Goal: Task Accomplishment & Management: Manage account settings

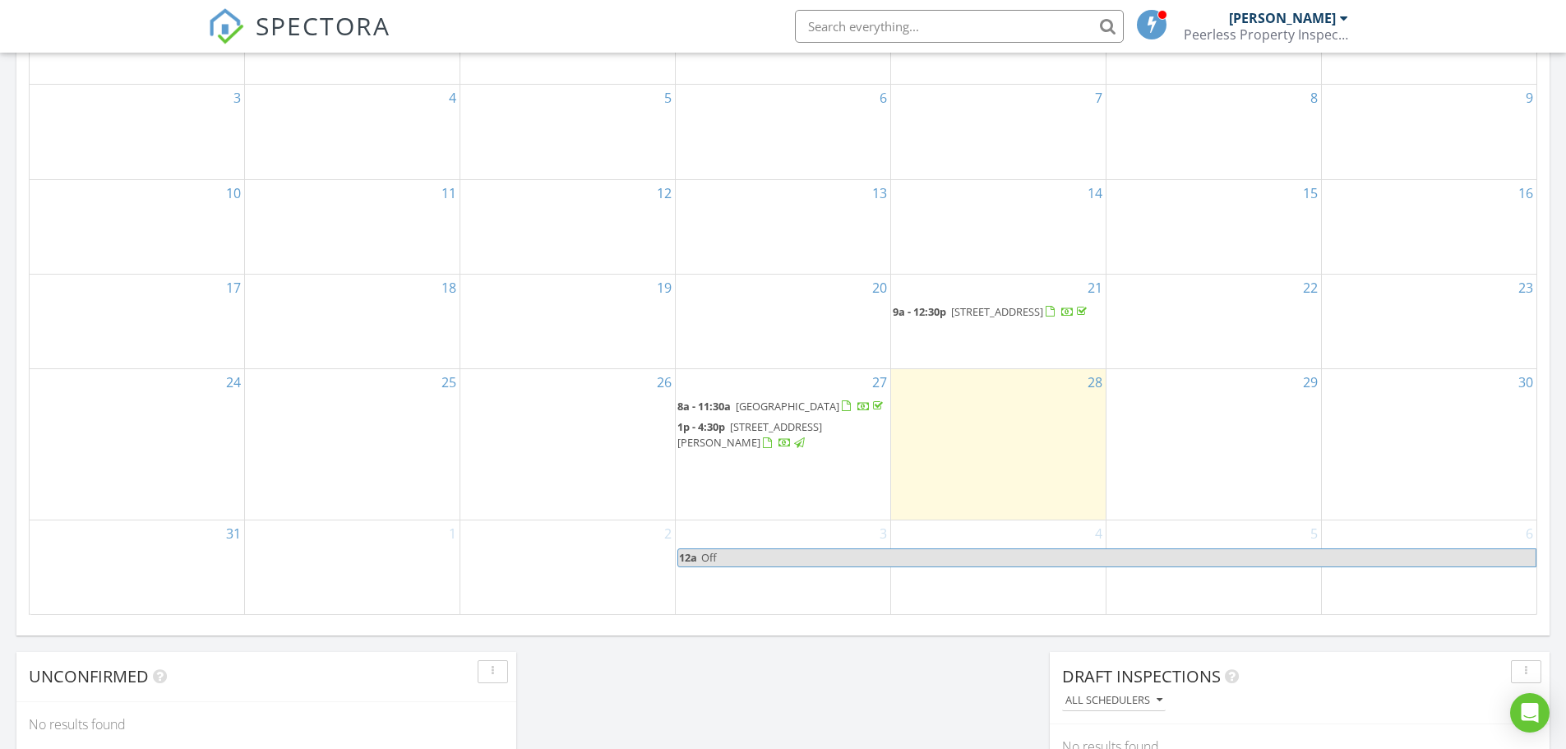
scroll to position [904, 0]
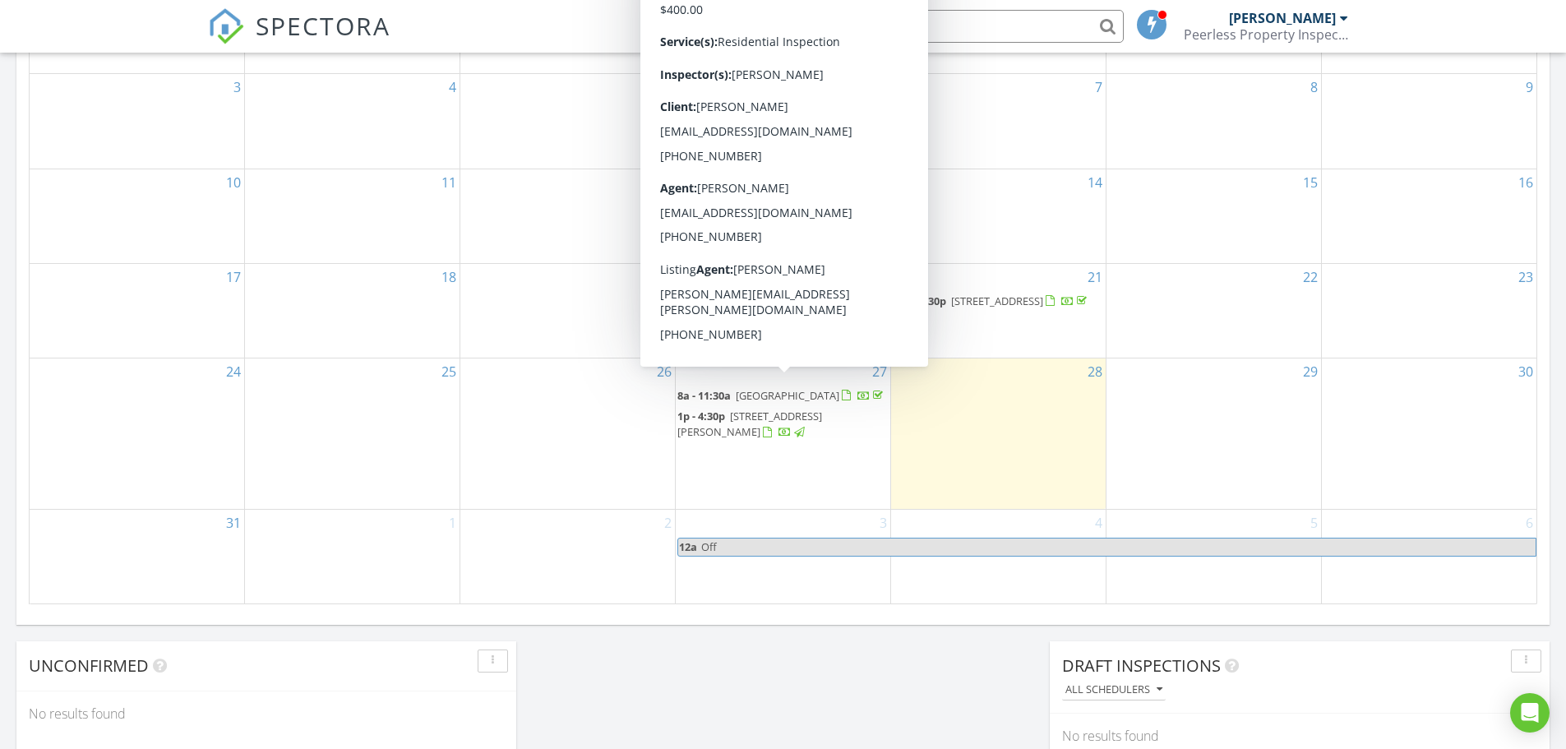
click at [814, 393] on span "[GEOGRAPHIC_DATA]" at bounding box center [788, 395] width 104 height 15
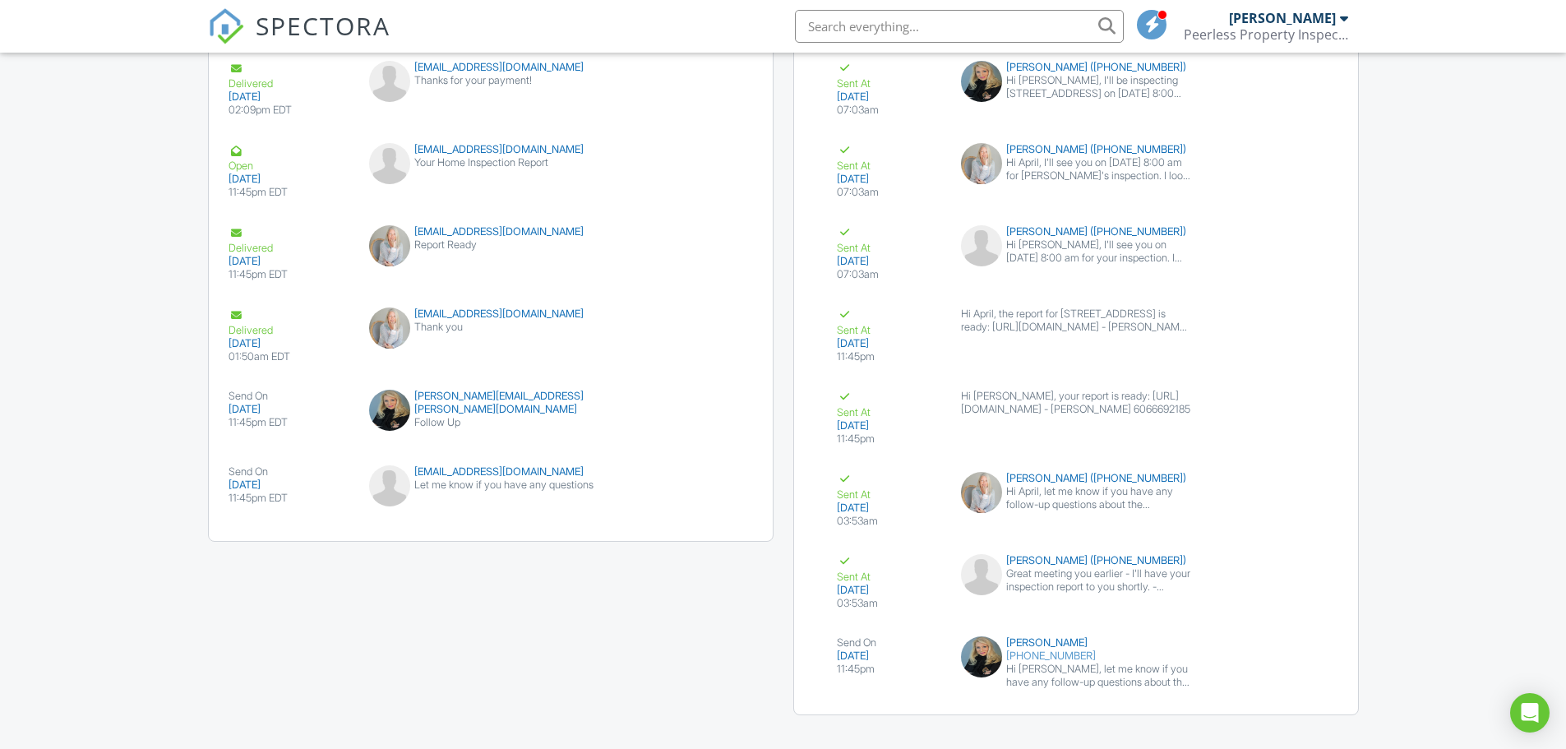
scroll to position [2491, 0]
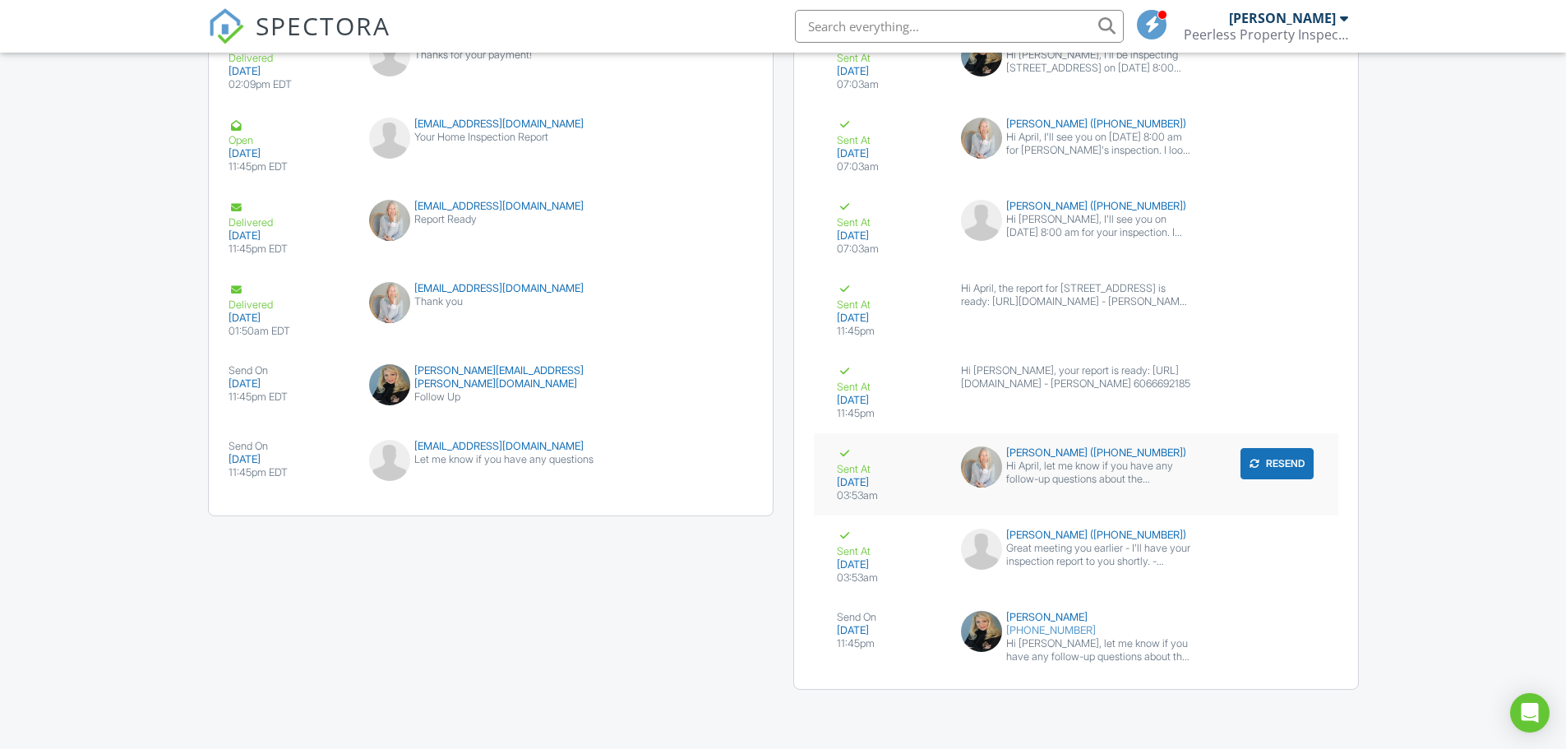
click at [1132, 478] on div "Hi April, let me know if you have any follow-up questions about the inspection …" at bounding box center [1098, 472] width 184 height 26
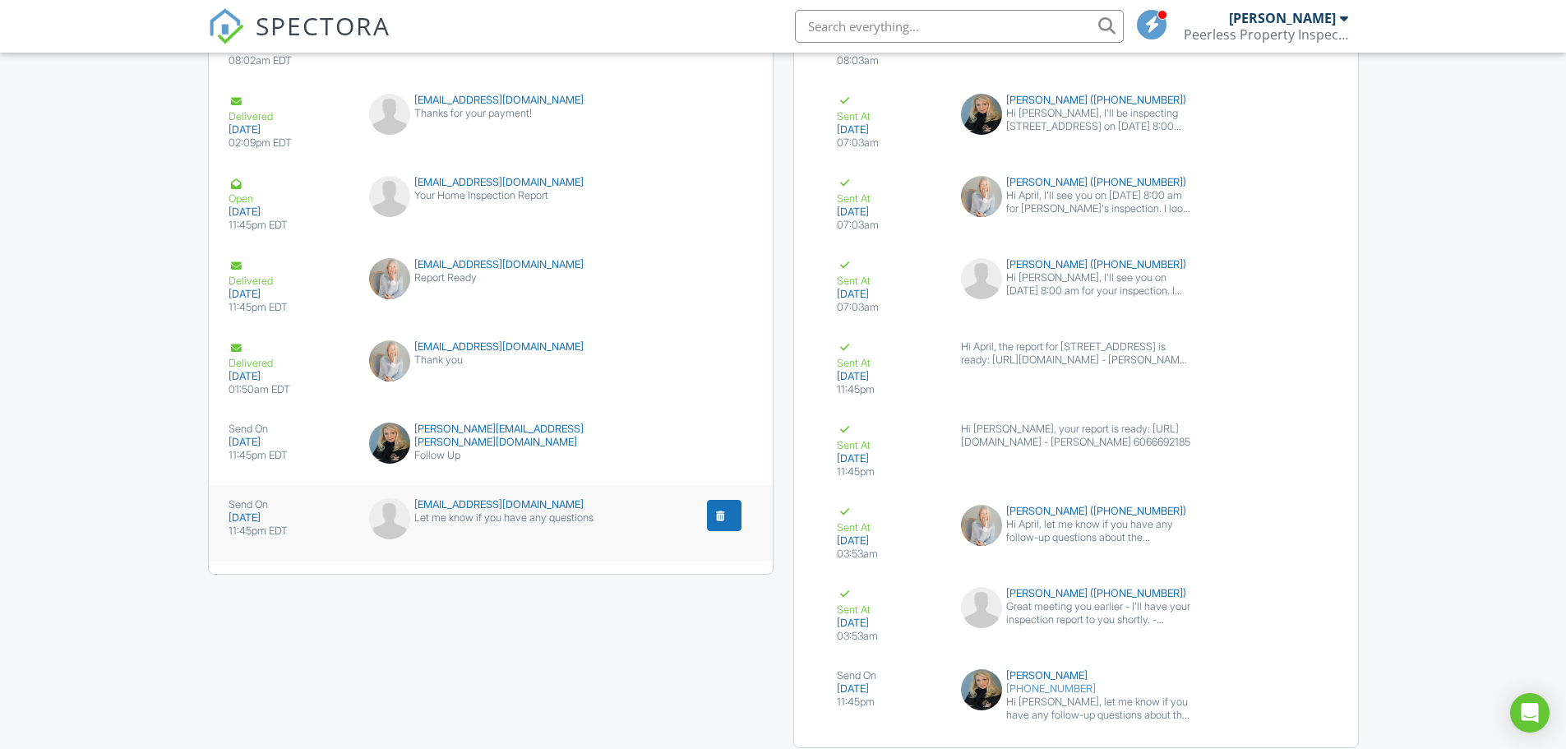
scroll to position [2409, 0]
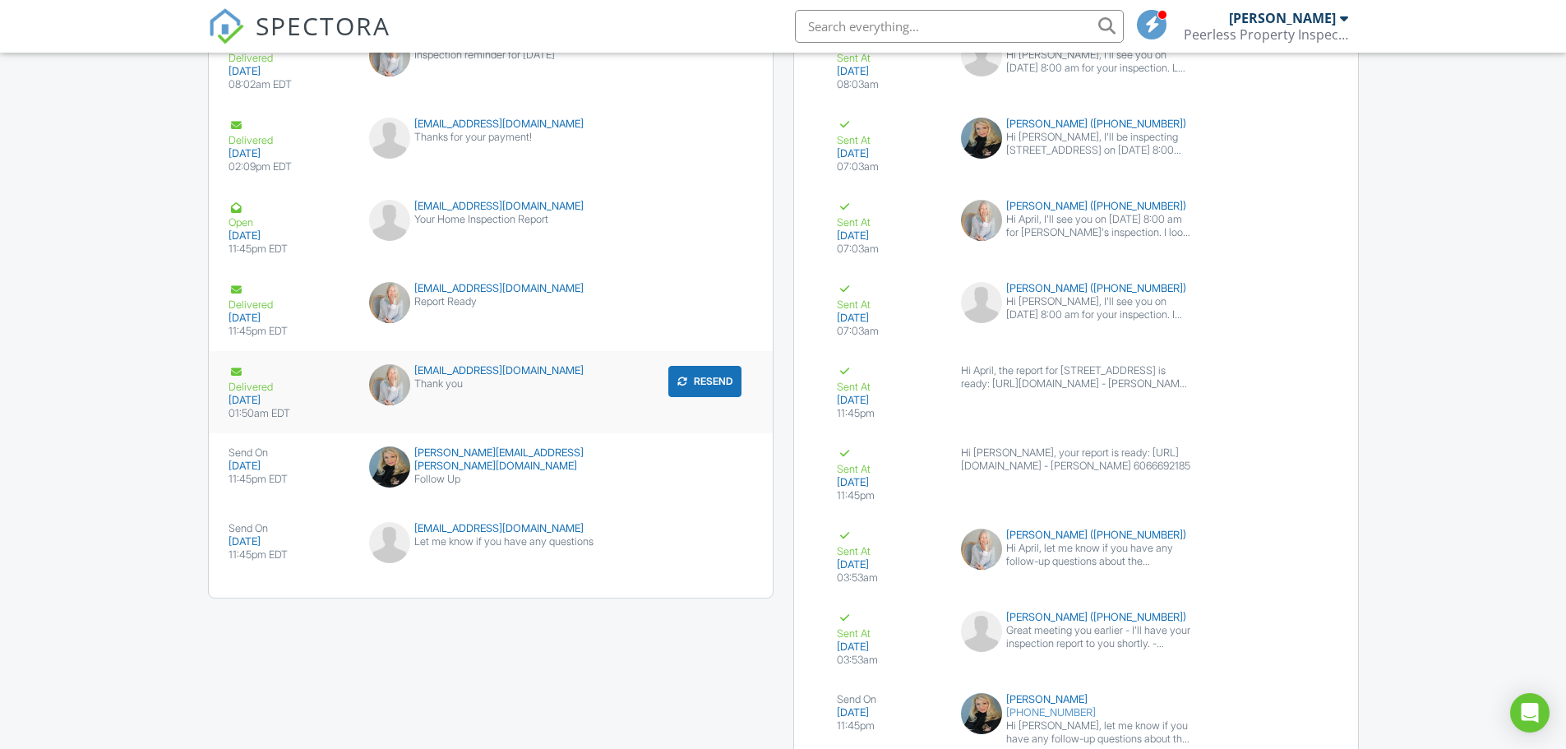
click at [493, 389] on div "Thank you" at bounding box center [490, 383] width 242 height 13
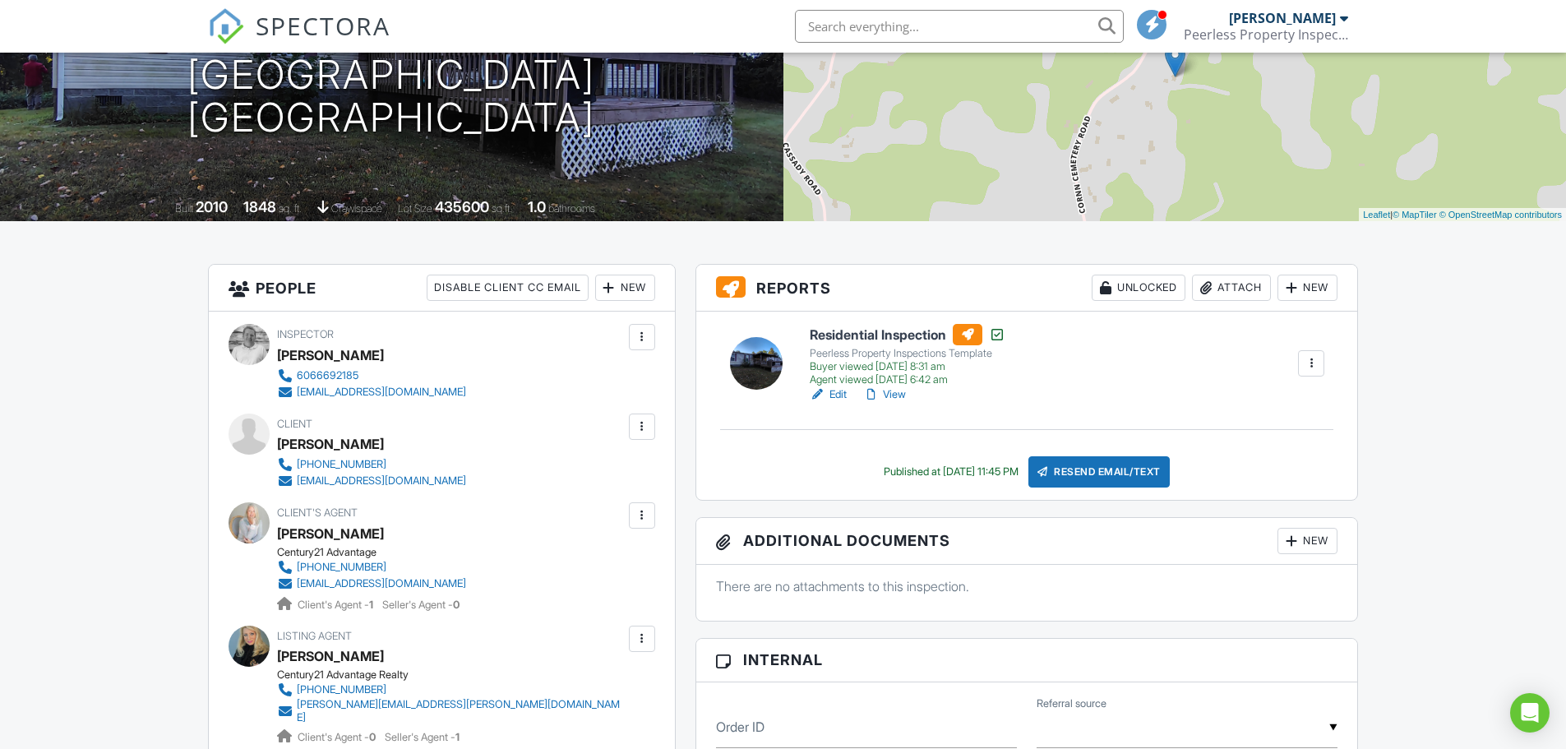
scroll to position [247, 0]
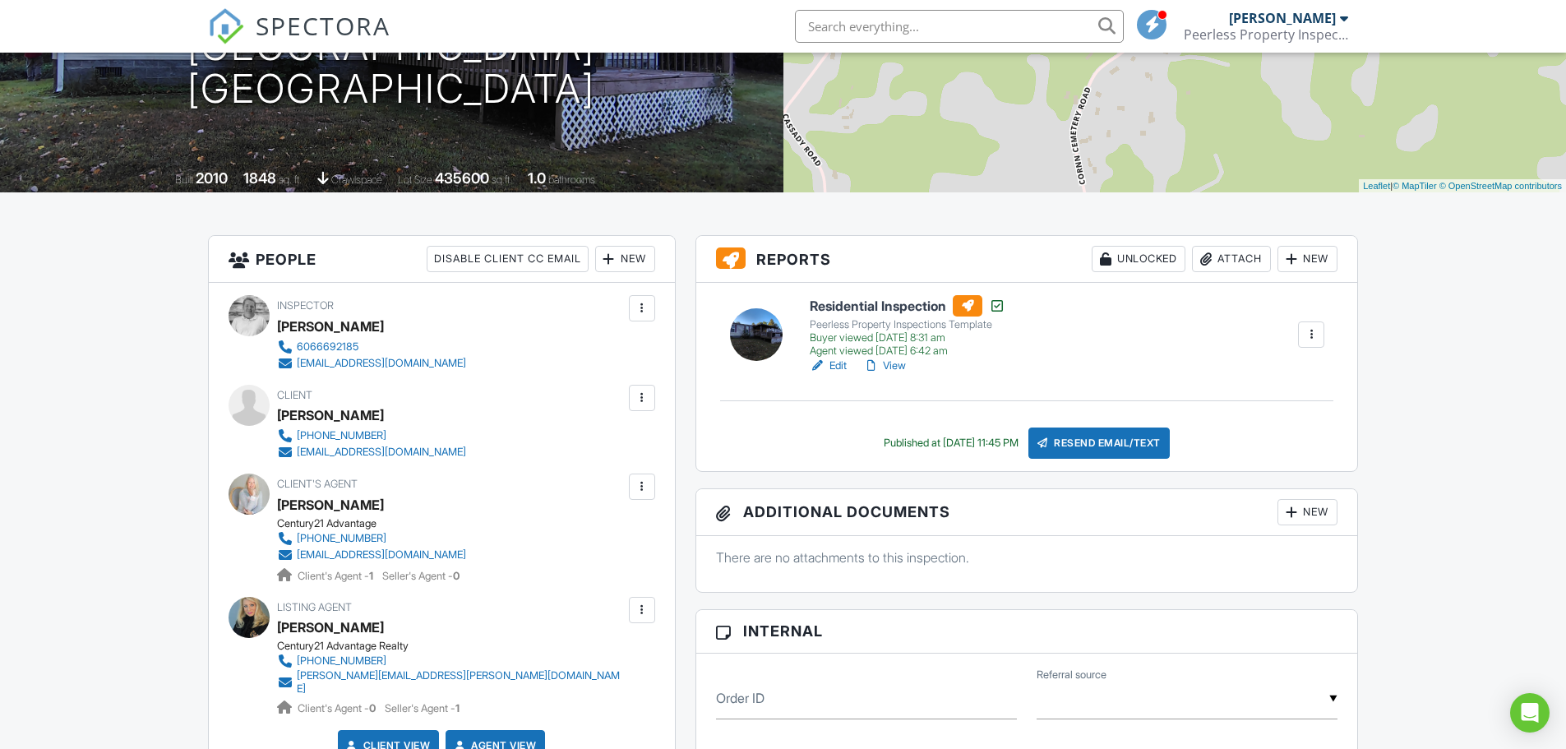
click at [1344, 24] on div at bounding box center [1344, 18] width 8 height 13
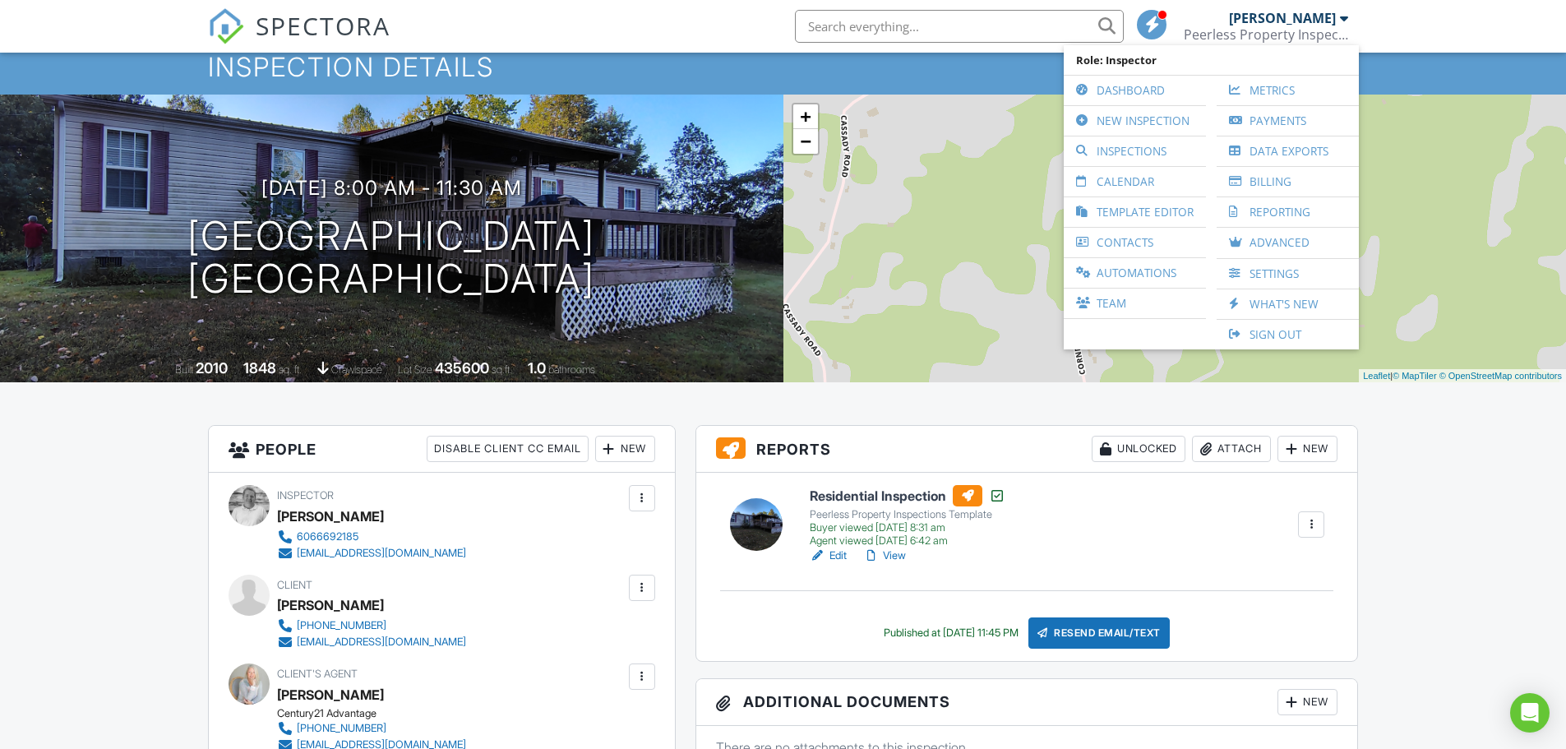
scroll to position [0, 0]
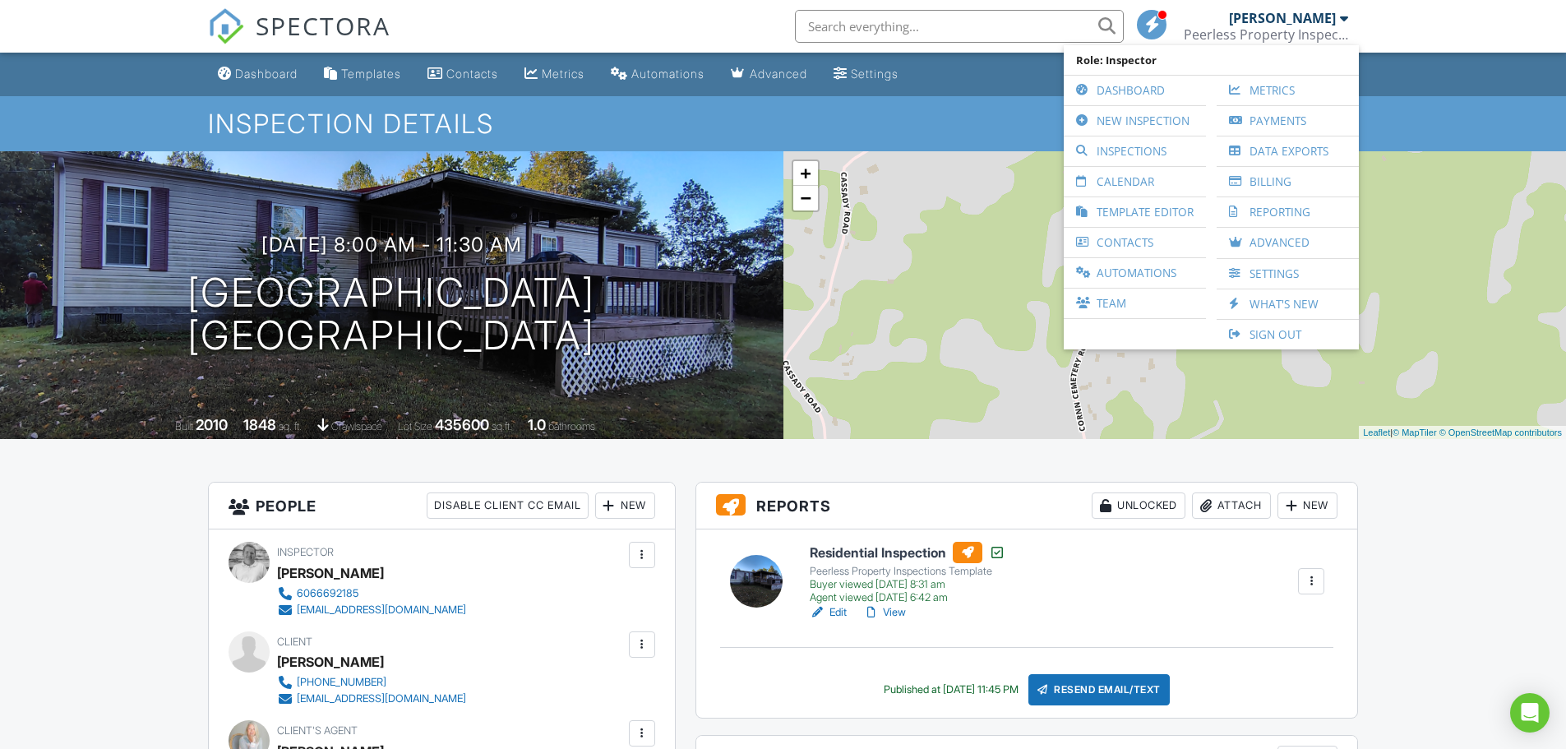
click at [1127, 94] on link "Dashboard" at bounding box center [1135, 91] width 126 height 30
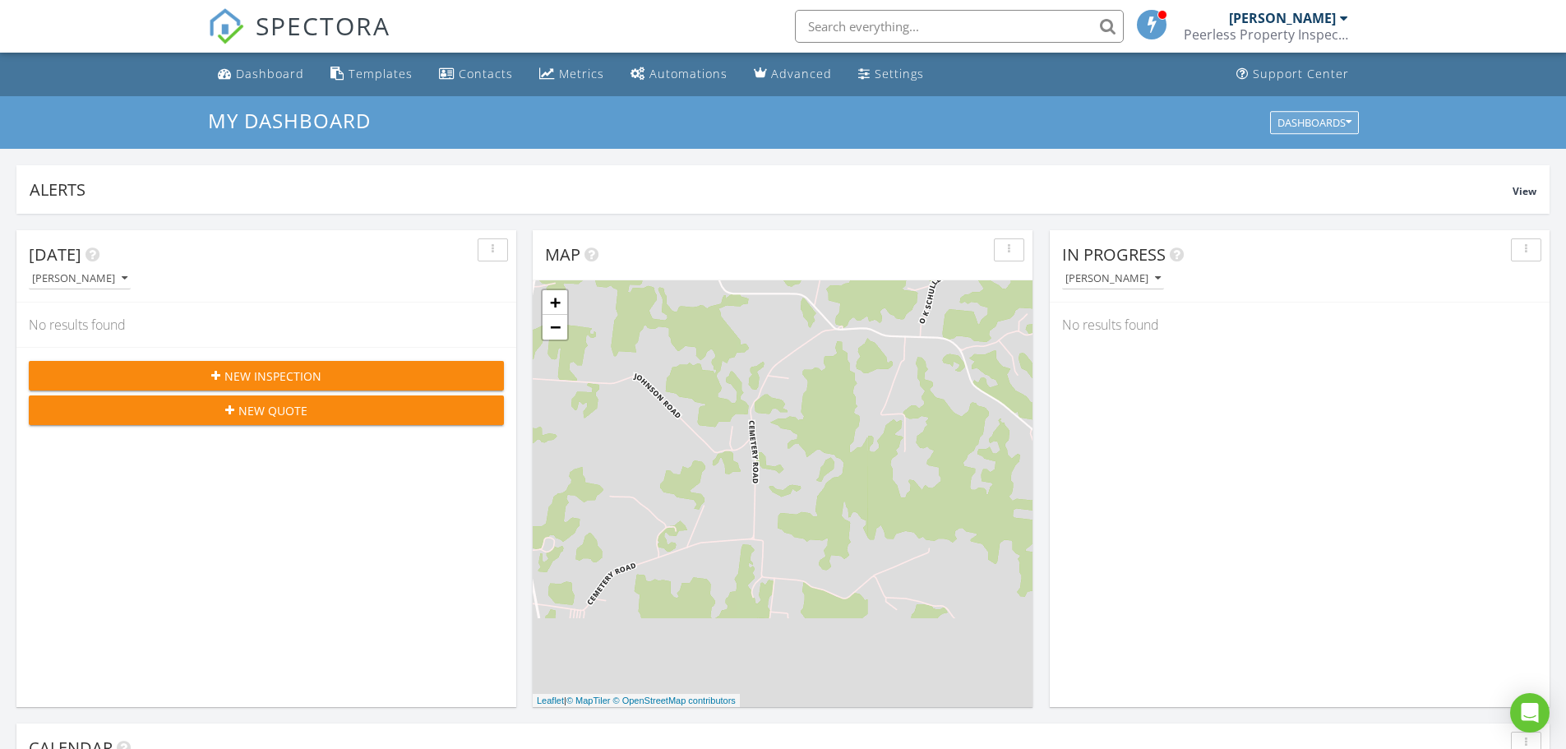
click at [1346, 128] on button "Dashboards" at bounding box center [1314, 122] width 89 height 23
click at [1409, 116] on div "My Dashboard Dashboards" at bounding box center [783, 122] width 1566 height 53
click at [858, 69] on div "Settings" at bounding box center [864, 73] width 12 height 13
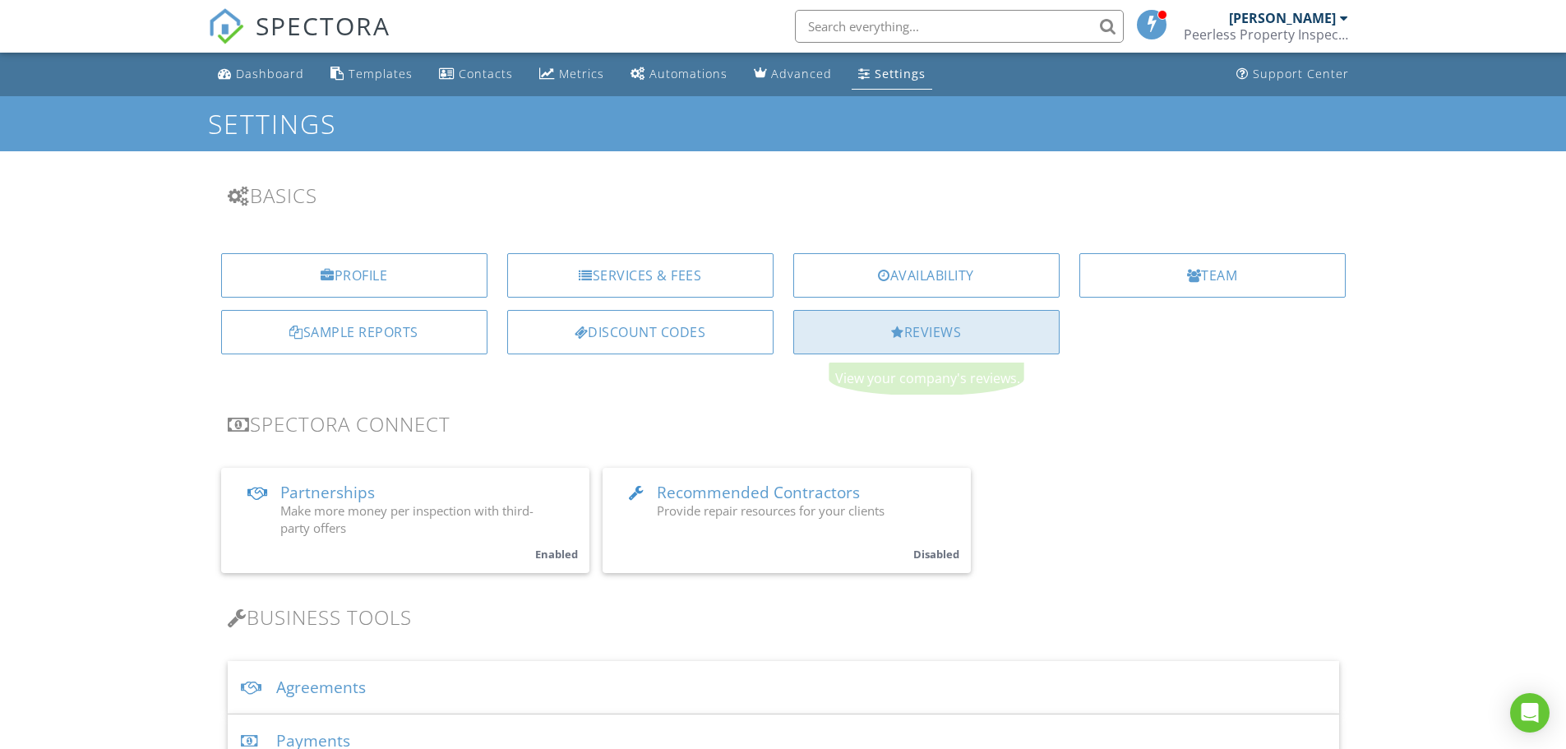
click at [1034, 339] on div "Reviews" at bounding box center [926, 332] width 266 height 44
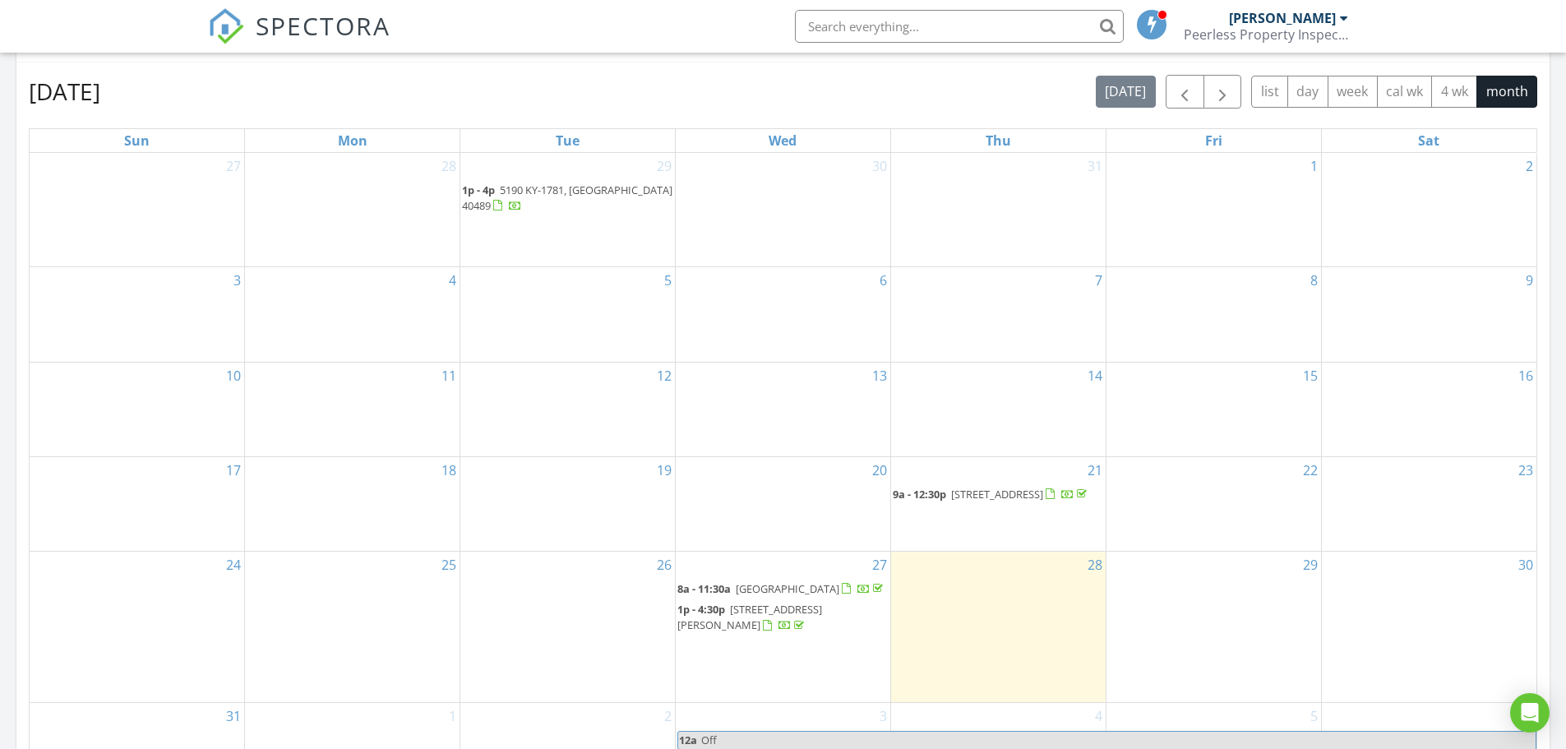
scroll to position [740, 0]
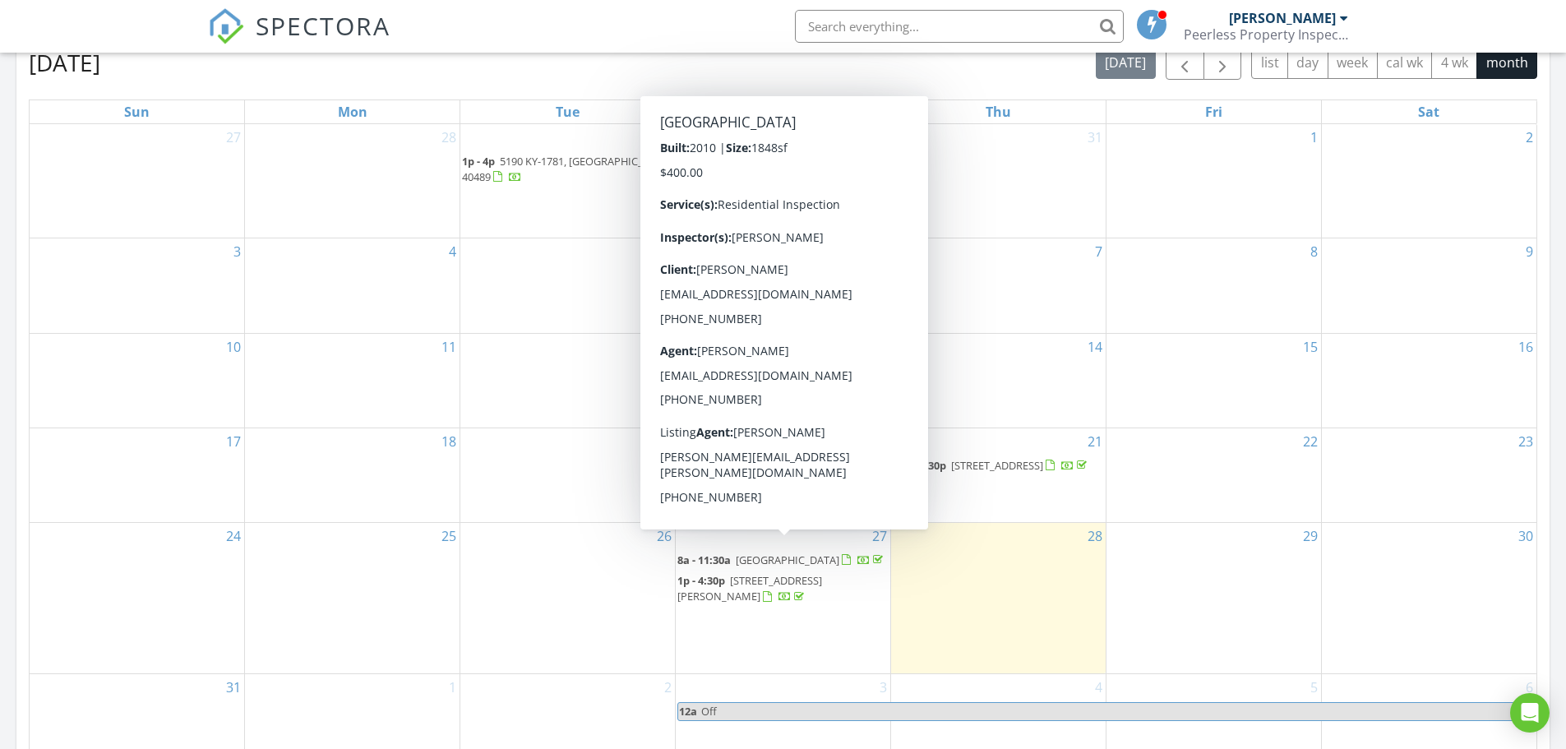
click at [784, 555] on span "764 Corn Cemetery Rd, London 40744" at bounding box center [788, 559] width 104 height 15
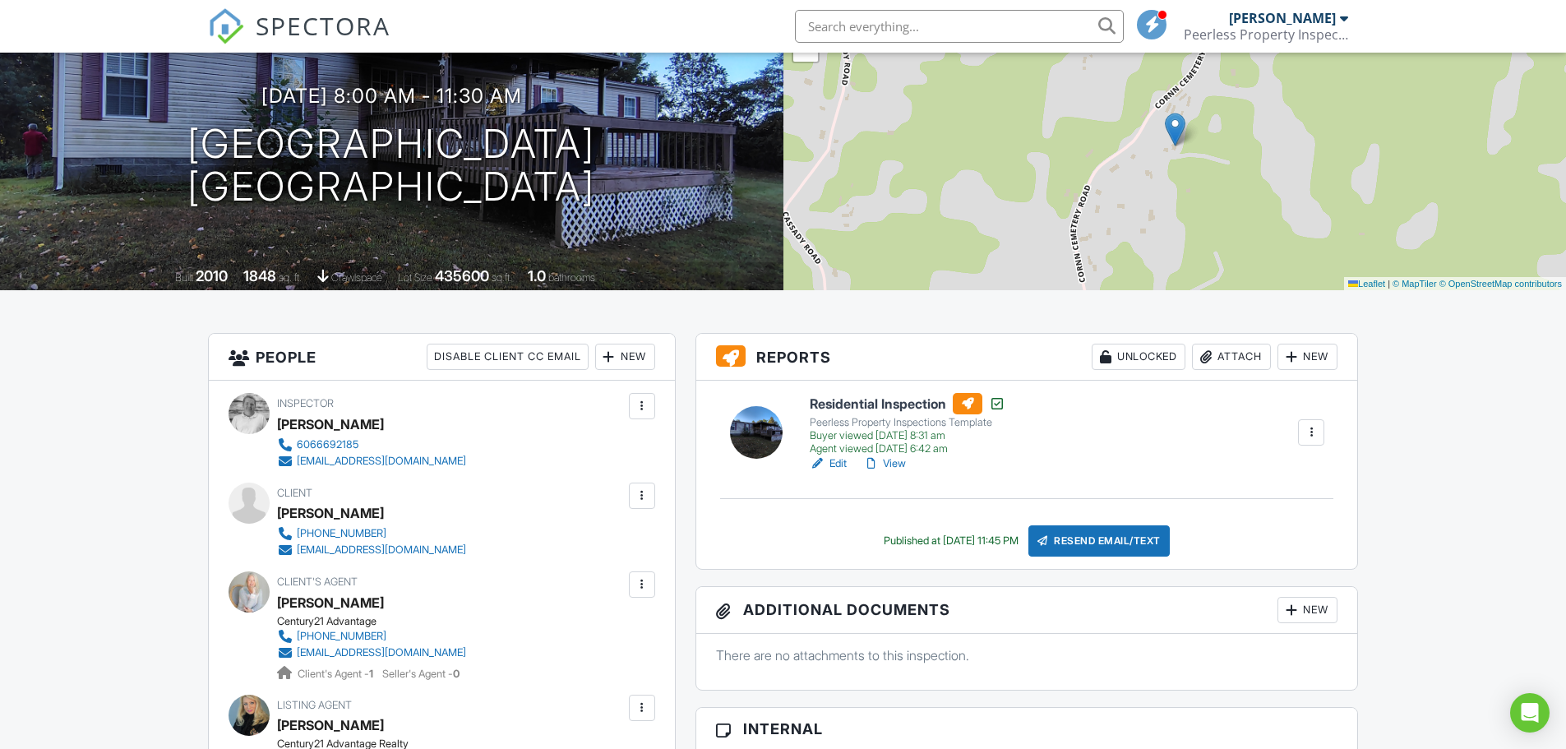
scroll to position [82, 0]
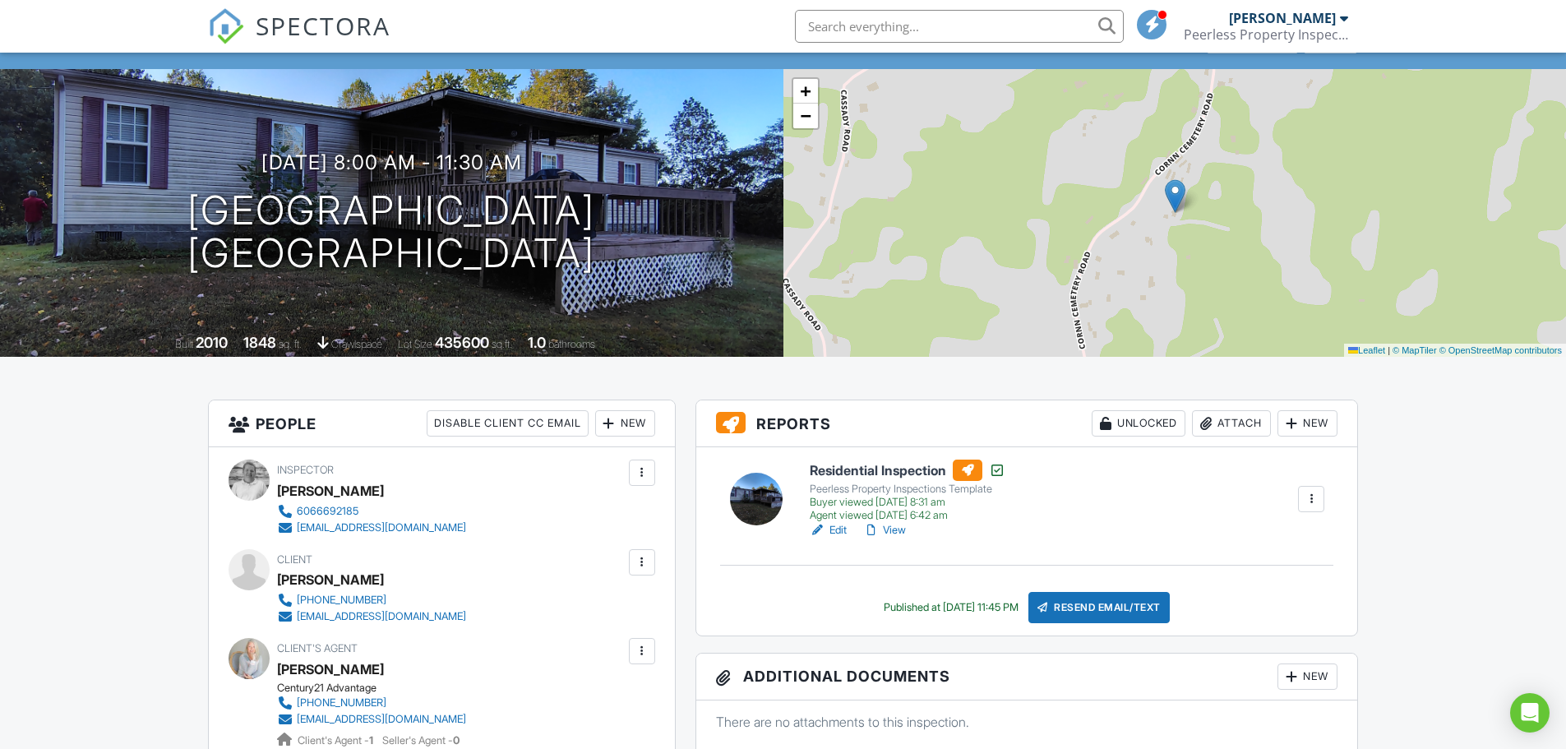
click at [899, 472] on h6 "Residential Inspection" at bounding box center [907, 469] width 196 height 21
